Goal: Navigation & Orientation: Find specific page/section

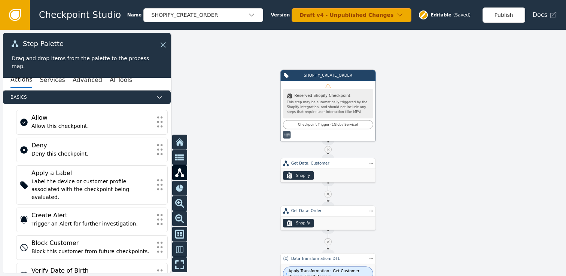
drag, startPoint x: 298, startPoint y: 159, endPoint x: 232, endPoint y: 180, distance: 69.3
click at [232, 180] on div at bounding box center [283, 153] width 566 height 246
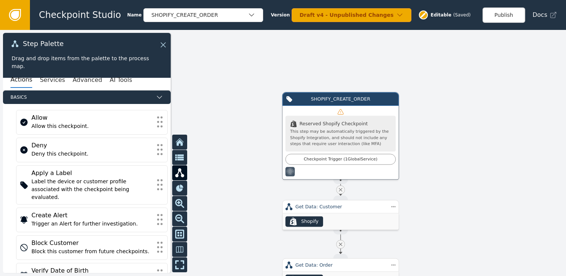
drag, startPoint x: 429, startPoint y: 144, endPoint x: 463, endPoint y: 184, distance: 53.1
click at [463, 184] on div at bounding box center [283, 153] width 566 height 246
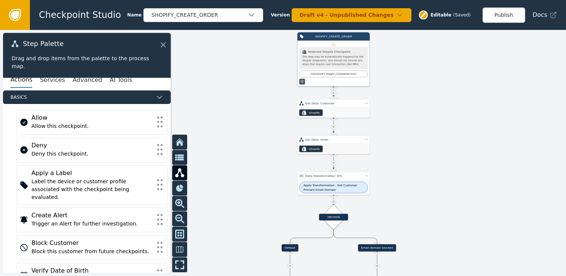
drag, startPoint x: 251, startPoint y: 181, endPoint x: 260, endPoint y: 103, distance: 78.7
click at [260, 103] on div at bounding box center [283, 153] width 566 height 246
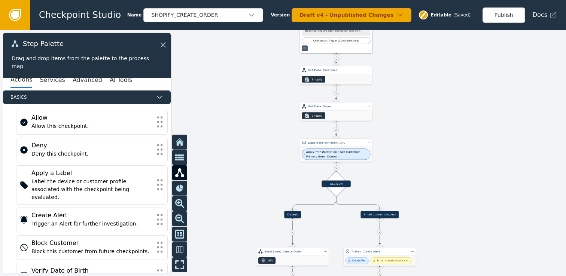
click at [257, 114] on div at bounding box center [283, 153] width 566 height 246
click at [328, 156] on span "Apply Transformation : Get Customer Primary Email Domain" at bounding box center [337, 154] width 62 height 9
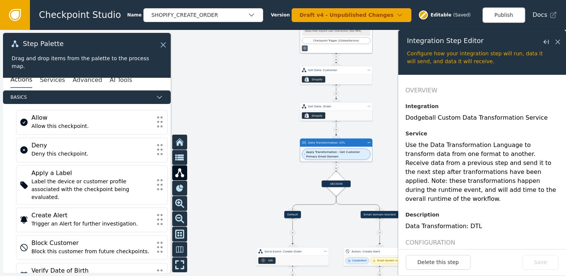
drag, startPoint x: 554, startPoint y: 43, endPoint x: 518, endPoint y: 52, distance: 36.7
click at [554, 43] on icon at bounding box center [557, 42] width 8 height 8
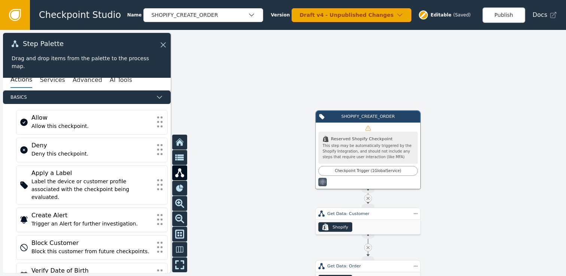
drag, startPoint x: 388, startPoint y: 103, endPoint x: 451, endPoint y: 239, distance: 149.6
click at [464, 253] on div at bounding box center [283, 153] width 566 height 246
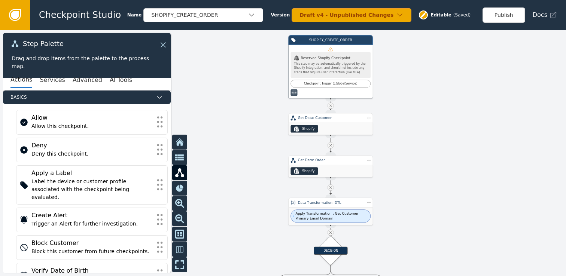
drag, startPoint x: 431, startPoint y: 120, endPoint x: 407, endPoint y: 91, distance: 37.6
click at [407, 91] on div at bounding box center [283, 153] width 566 height 246
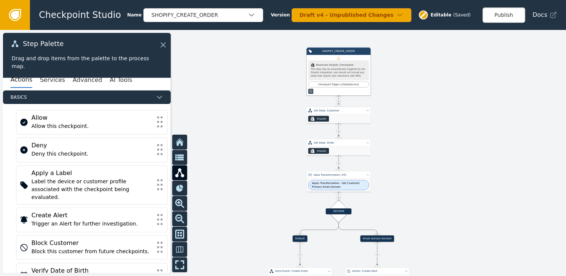
drag, startPoint x: 189, startPoint y: 77, endPoint x: 248, endPoint y: 82, distance: 59.6
click at [248, 82] on div at bounding box center [283, 153] width 566 height 246
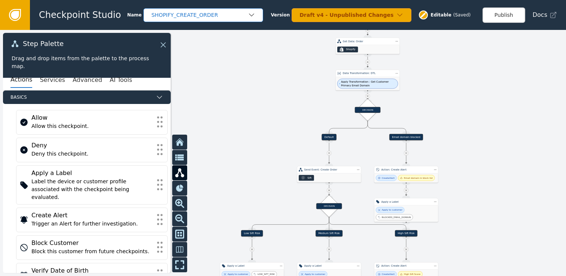
drag, startPoint x: 233, startPoint y: 122, endPoint x: 243, endPoint y: 18, distance: 104.1
click at [243, 0] on div "Checkpoint Studio Name SHOPIFY_CREATE_ORDER Version Draft v4 - Unpublished Chan…" at bounding box center [283, 0] width 566 height 0
click at [163, 44] on icon at bounding box center [162, 45] width 8 height 8
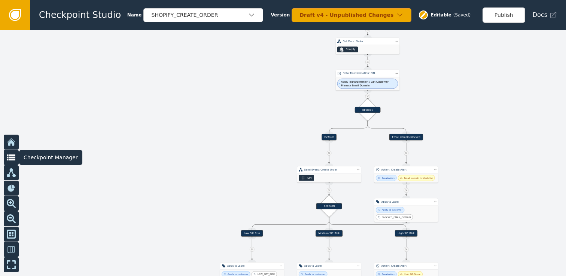
click at [12, 158] on icon at bounding box center [11, 157] width 9 height 6
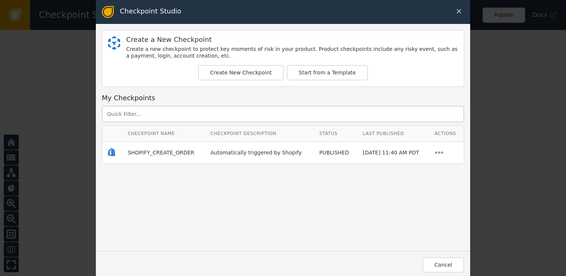
drag, startPoint x: 459, startPoint y: 12, endPoint x: 417, endPoint y: 23, distance: 43.4
click at [459, 12] on icon at bounding box center [458, 11] width 4 height 4
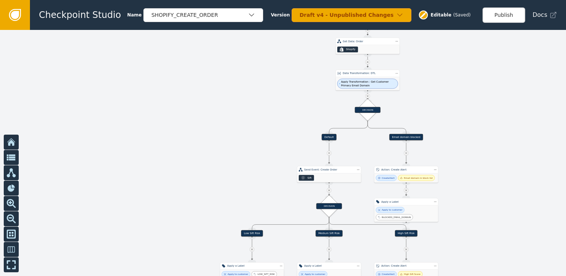
click at [11, 140] on icon at bounding box center [11, 142] width 9 height 9
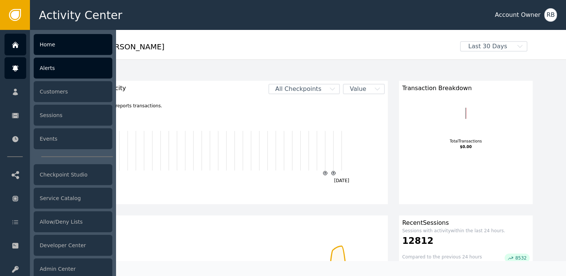
click at [71, 69] on div "Alerts" at bounding box center [73, 68] width 79 height 21
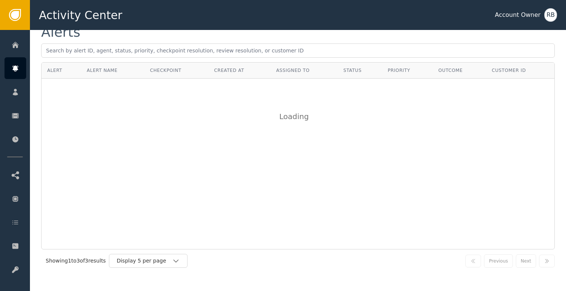
scroll to position [23, 0]
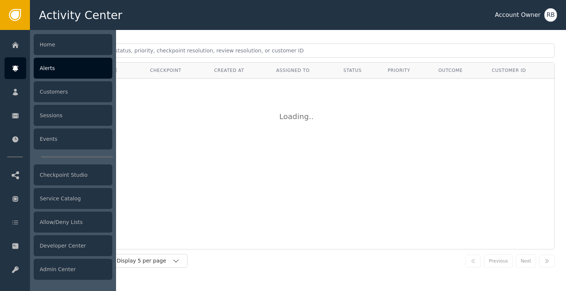
click at [9, 70] on div at bounding box center [15, 68] width 22 height 22
click at [62, 72] on div "Alerts" at bounding box center [73, 68] width 79 height 21
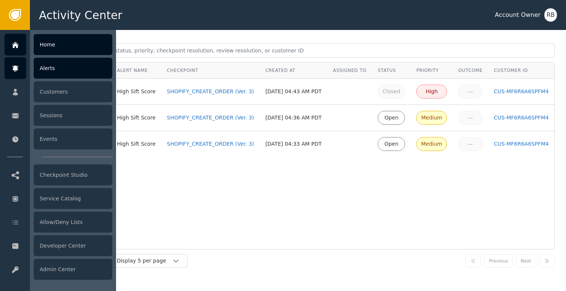
click at [42, 40] on div "Home" at bounding box center [73, 44] width 79 height 21
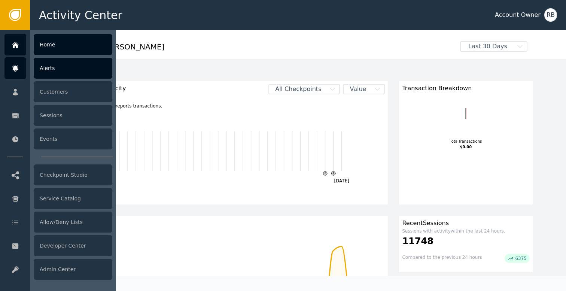
click at [53, 71] on div "Alerts" at bounding box center [73, 68] width 79 height 21
